Goal: Navigation & Orientation: Understand site structure

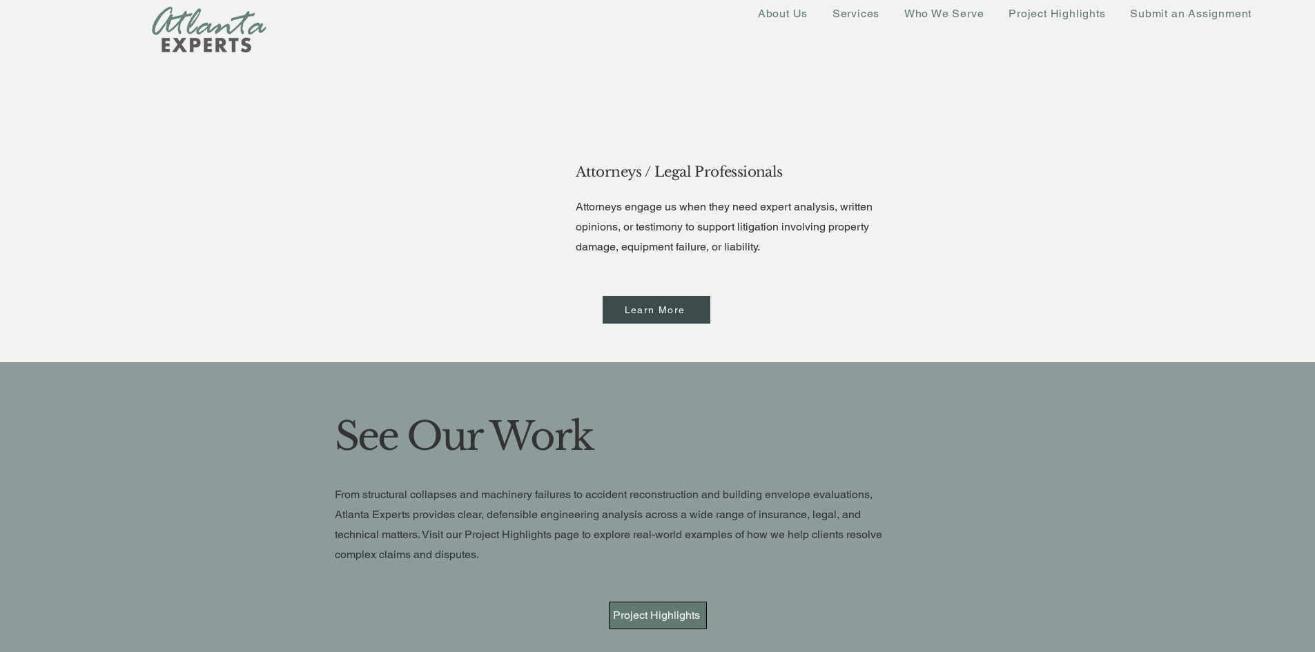
scroll to position [2662, 0]
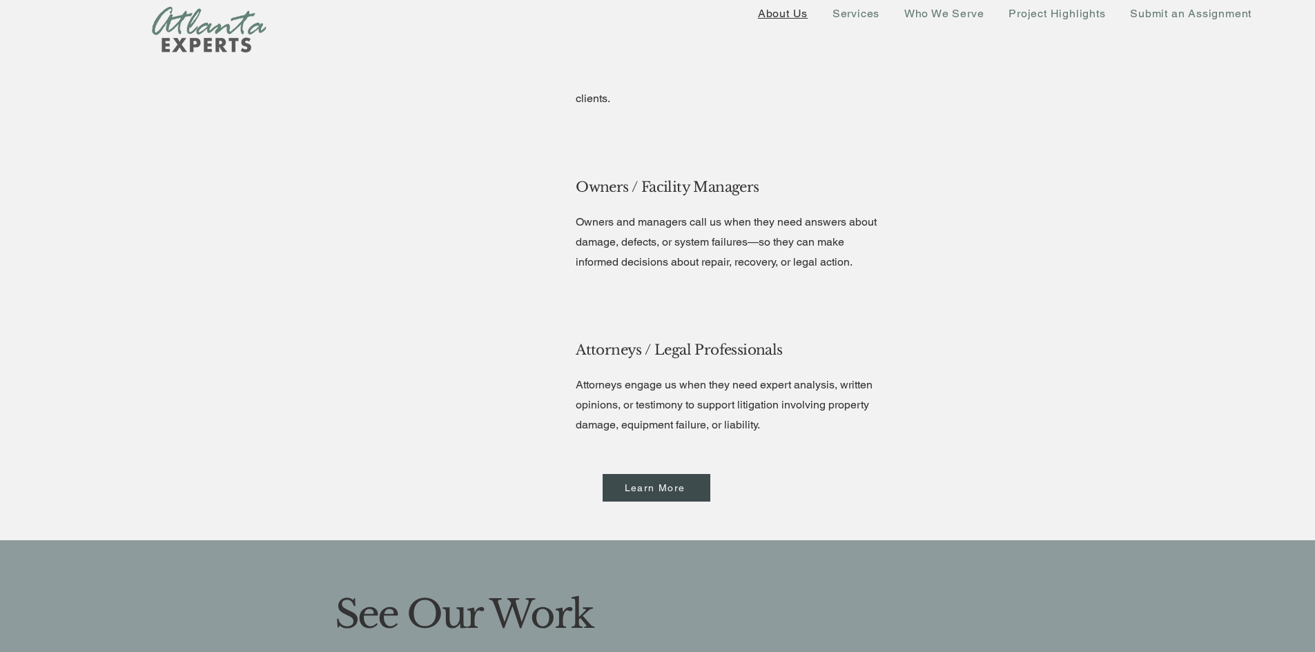
click at [779, 15] on span "About Us" at bounding box center [783, 13] width 50 height 13
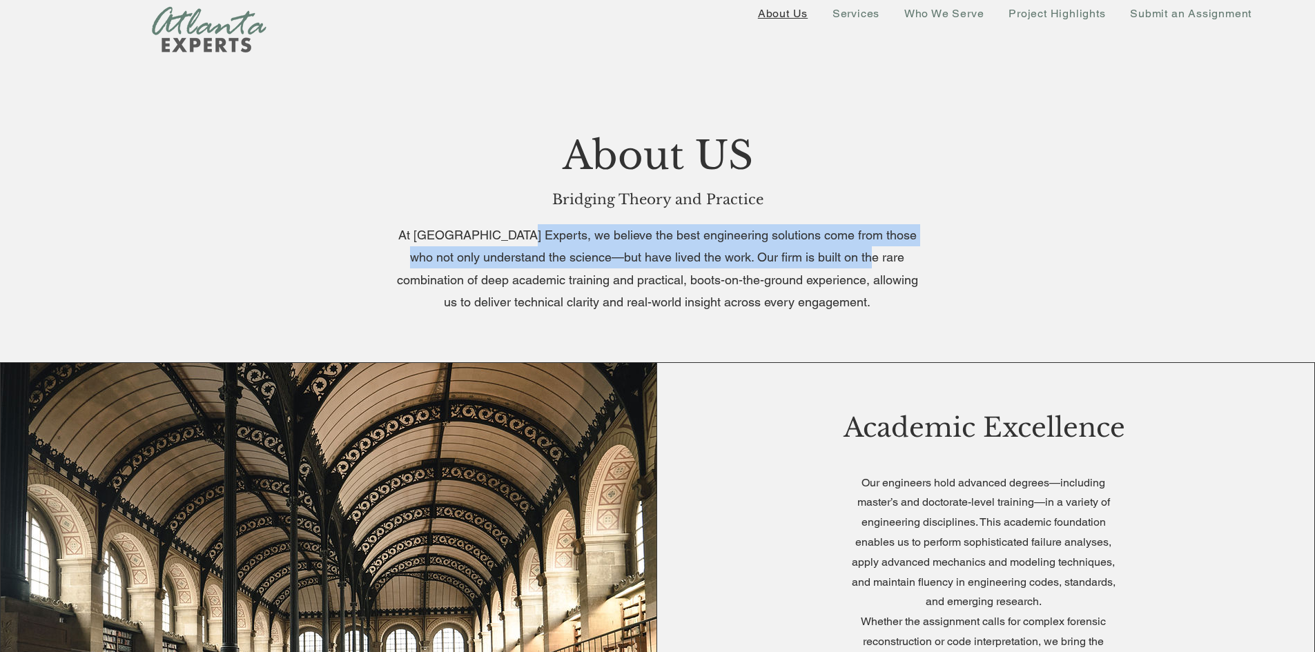
drag, startPoint x: 511, startPoint y: 240, endPoint x: 853, endPoint y: 254, distance: 342.0
click at [853, 254] on span "At Atlanta Experts, we believe the best engineering solutions come from those w…" at bounding box center [657, 268] width 521 height 81
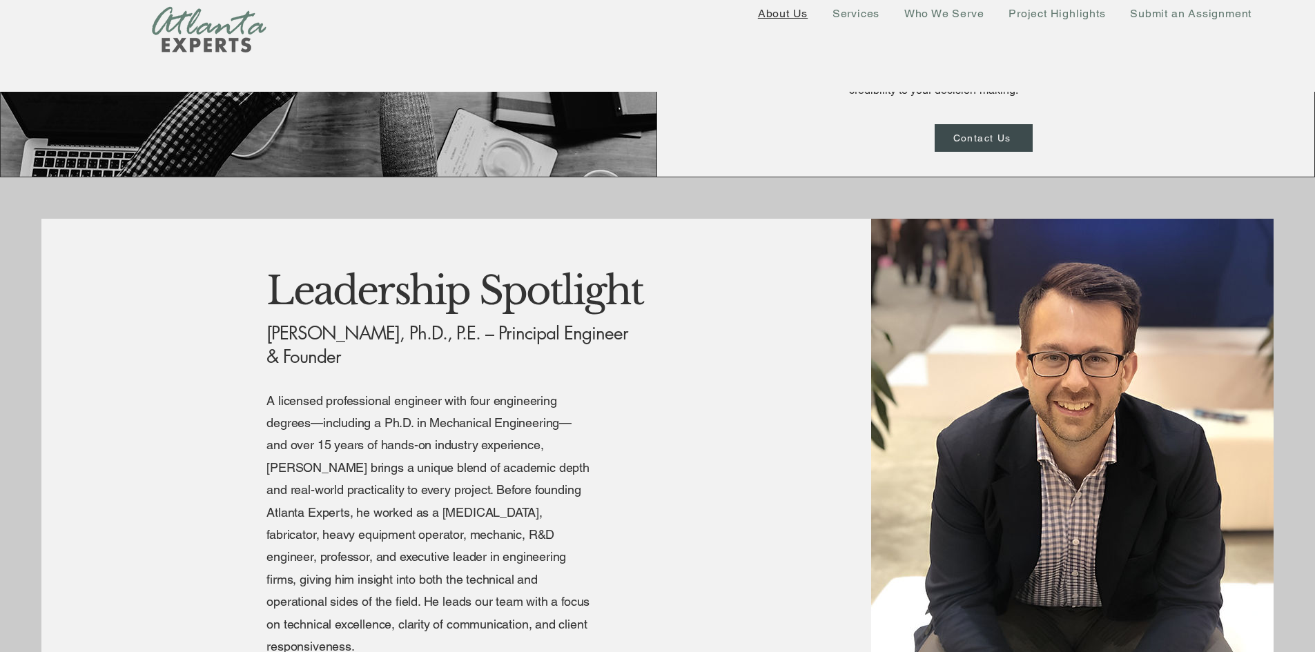
scroll to position [2278, 0]
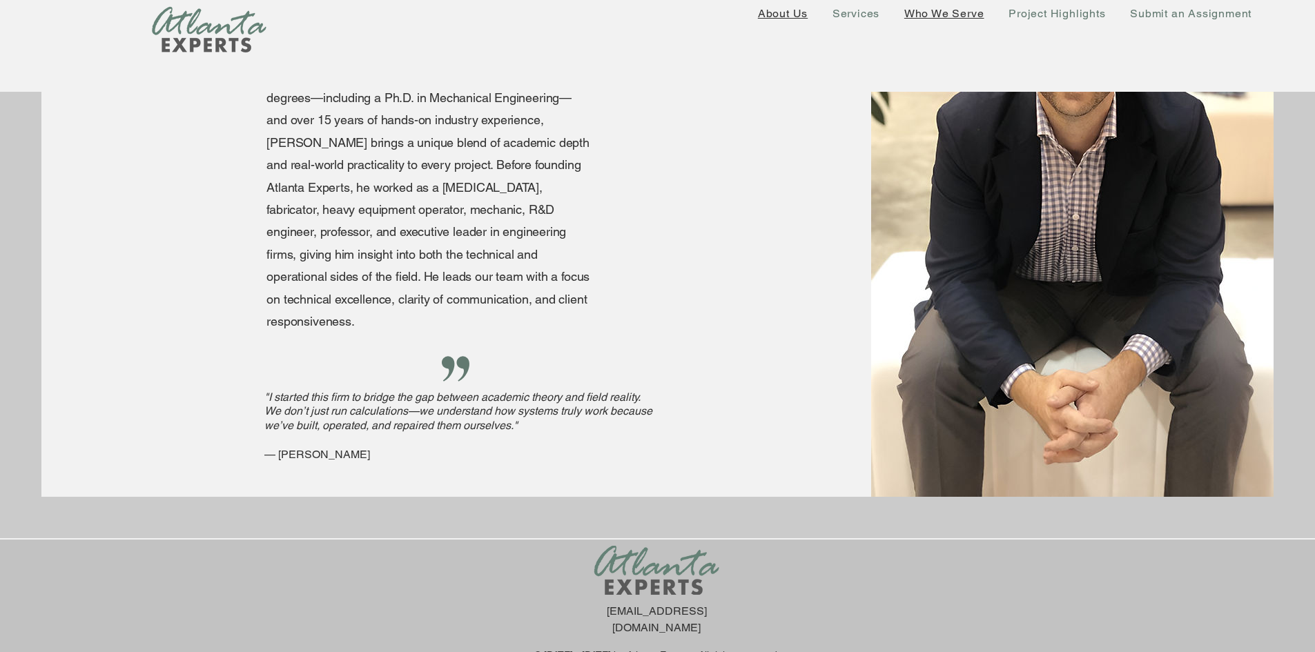
click at [926, 15] on span "Who We Serve" at bounding box center [944, 13] width 80 height 13
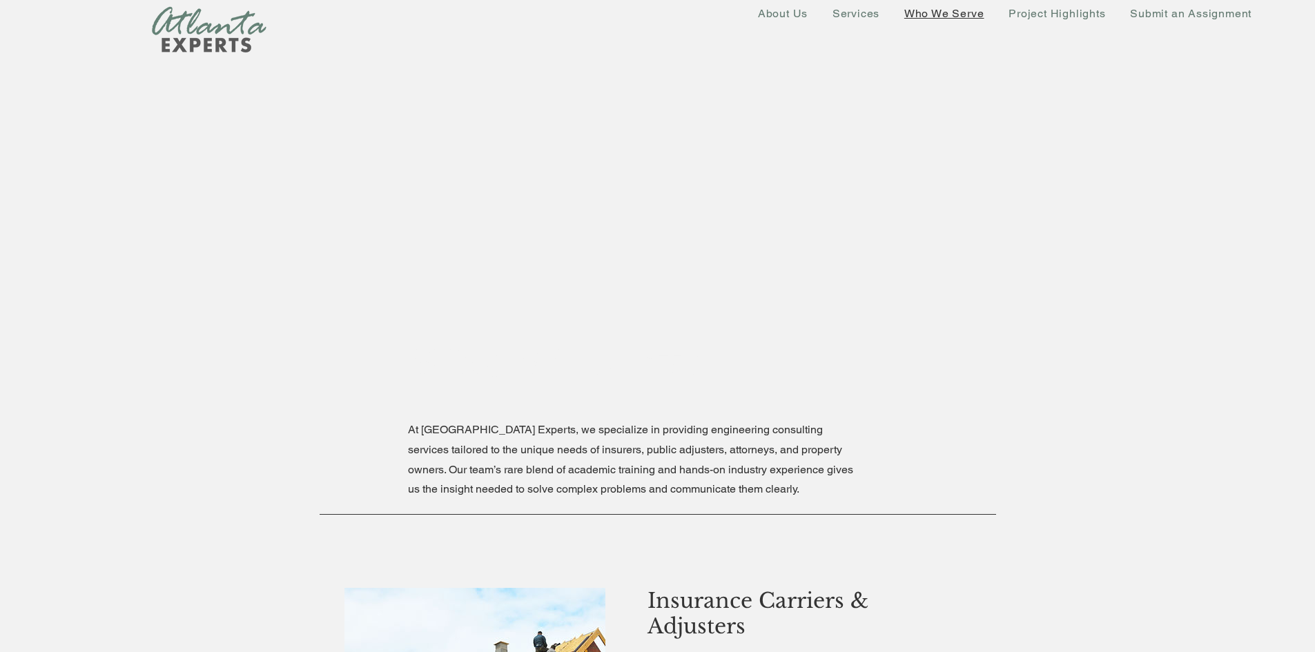
click at [859, 10] on span "Services" at bounding box center [856, 13] width 47 height 13
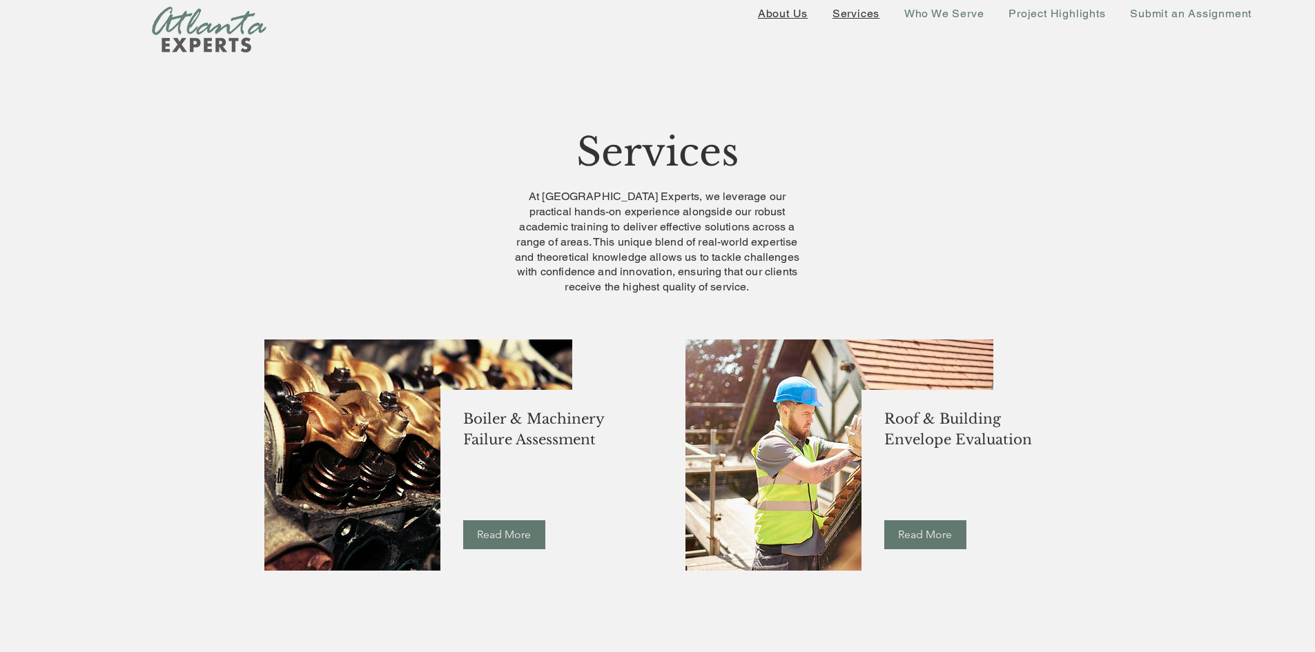
click at [795, 15] on span "About Us" at bounding box center [783, 13] width 50 height 13
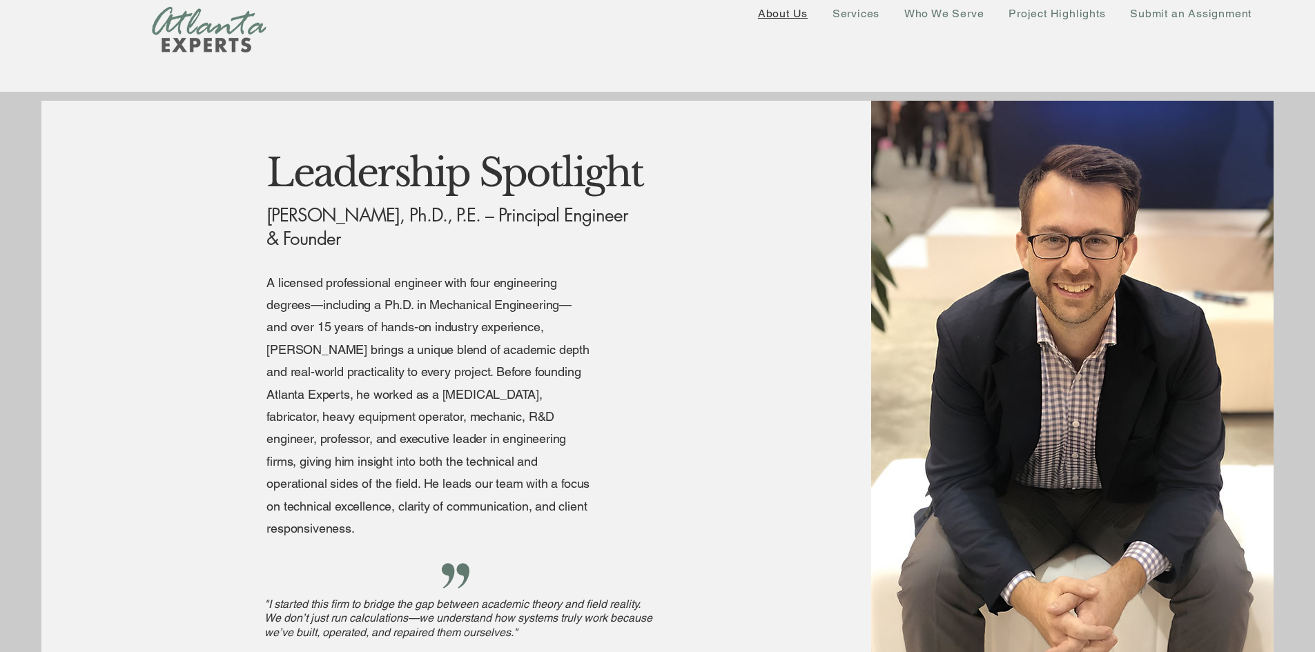
scroll to position [2278, 0]
